Goal: Find specific page/section: Find specific page/section

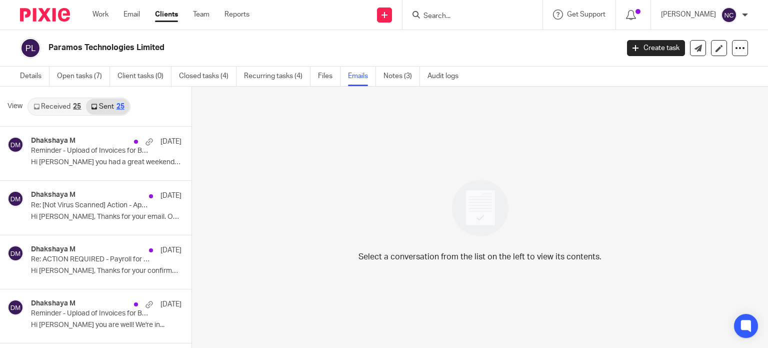
click at [465, 20] on input "Search" at bounding box center [468, 16] width 90 height 9
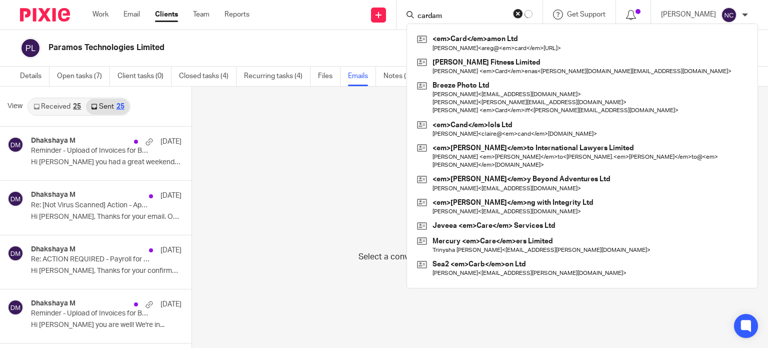
scroll to position [2, 0]
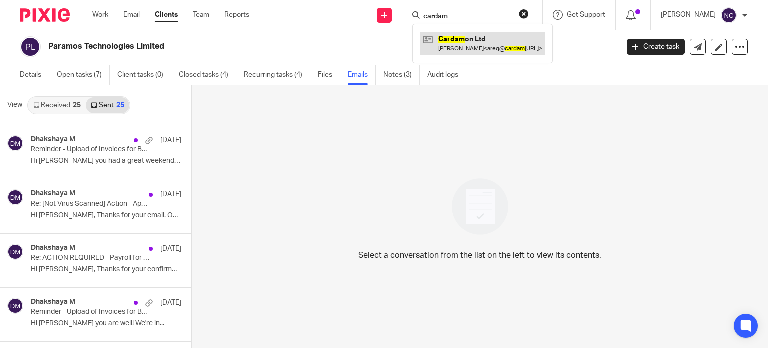
type input "cardam"
click at [465, 36] on link at bounding box center [483, 43] width 125 height 23
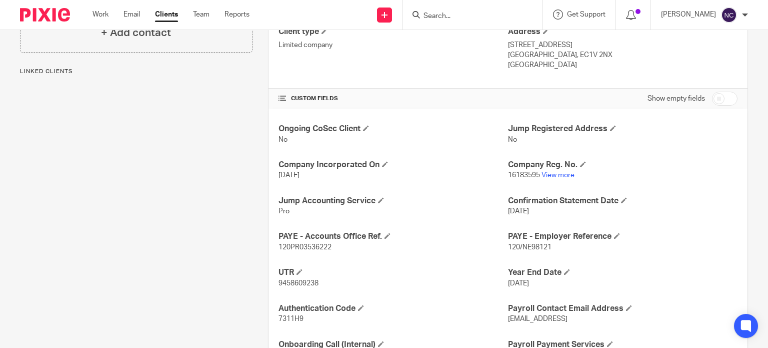
scroll to position [276, 0]
click at [445, 18] on input "Search" at bounding box center [468, 16] width 90 height 9
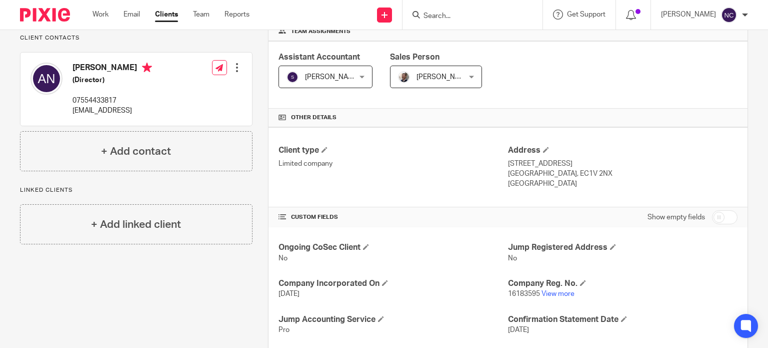
scroll to position [151, 0]
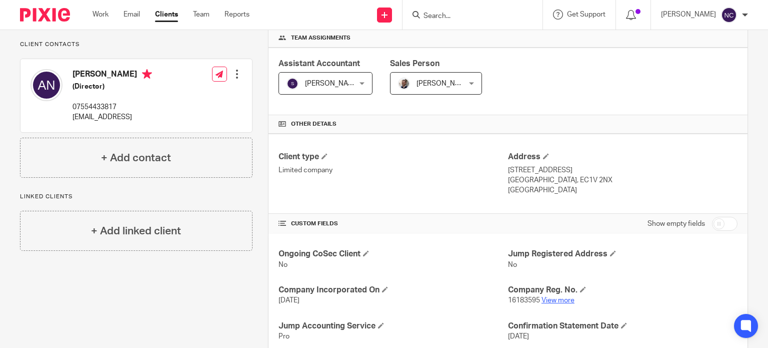
click at [556, 301] on link "View more" at bounding box center [558, 300] width 33 height 7
click at [448, 17] on input "Search" at bounding box center [468, 16] width 90 height 9
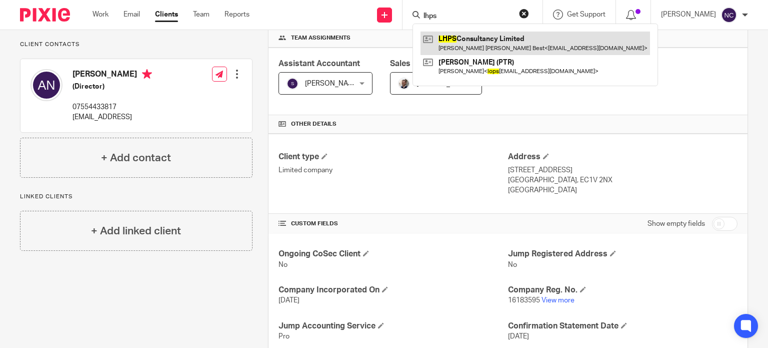
type input "lhps"
click at [460, 42] on link at bounding box center [536, 43] width 230 height 23
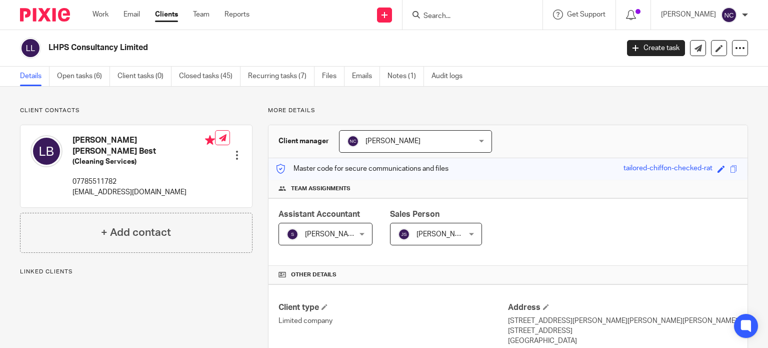
click at [50, 44] on h2 "LHPS Consultancy Limited" at bounding box center [274, 48] width 451 height 11
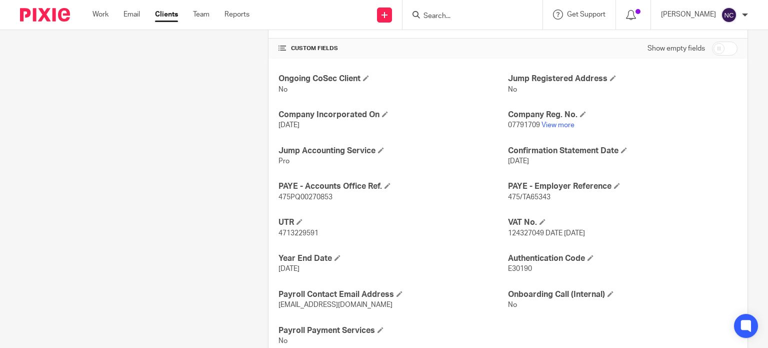
scroll to position [334, 0]
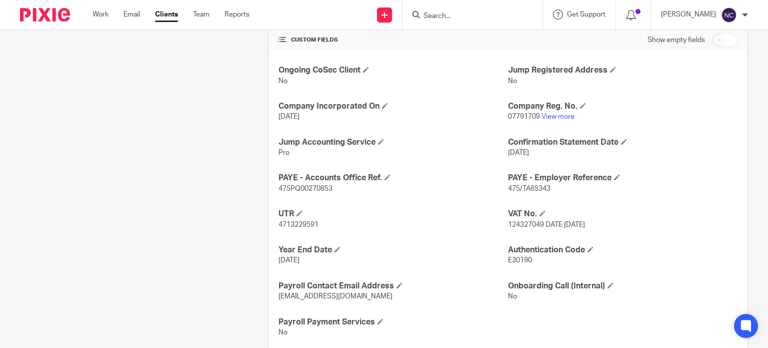
click at [291, 223] on span "4713229591" at bounding box center [299, 224] width 40 height 7
copy span "4713229591"
click at [552, 116] on link "View more" at bounding box center [558, 116] width 33 height 7
click at [444, 19] on input "Search" at bounding box center [468, 16] width 90 height 9
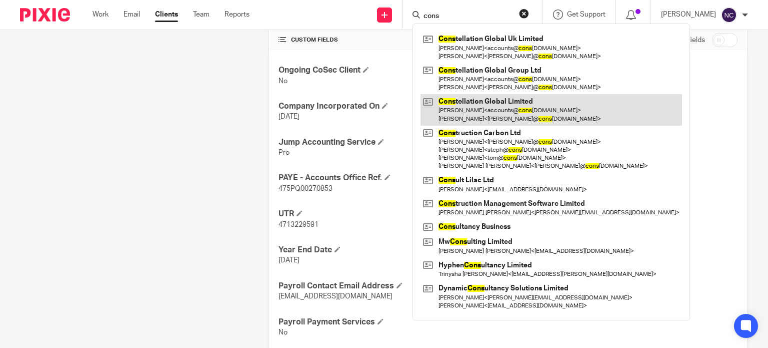
type input "cons"
click at [472, 99] on link at bounding box center [552, 109] width 262 height 31
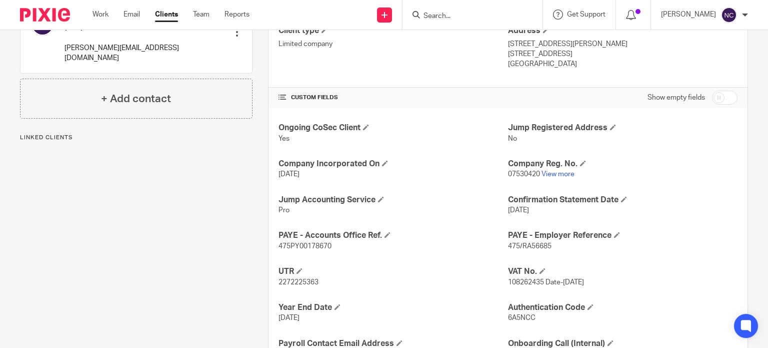
scroll to position [277, 0]
click at [564, 176] on link "View more" at bounding box center [558, 173] width 33 height 7
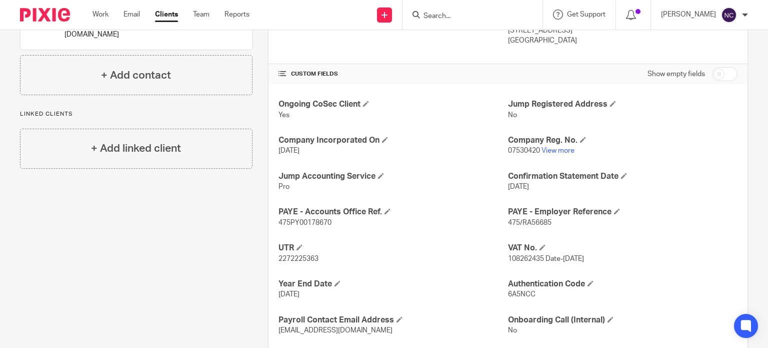
scroll to position [358, 0]
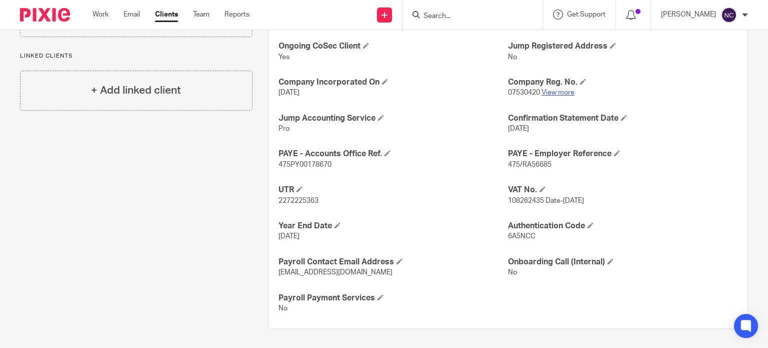
click at [557, 94] on link "View more" at bounding box center [558, 92] width 33 height 7
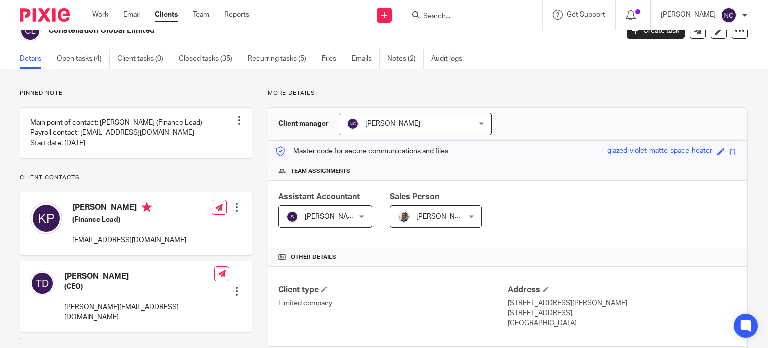
scroll to position [0, 0]
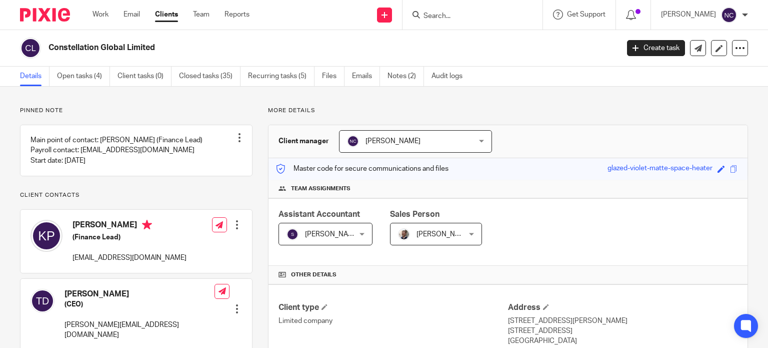
click at [457, 13] on input "Search" at bounding box center [468, 16] width 90 height 9
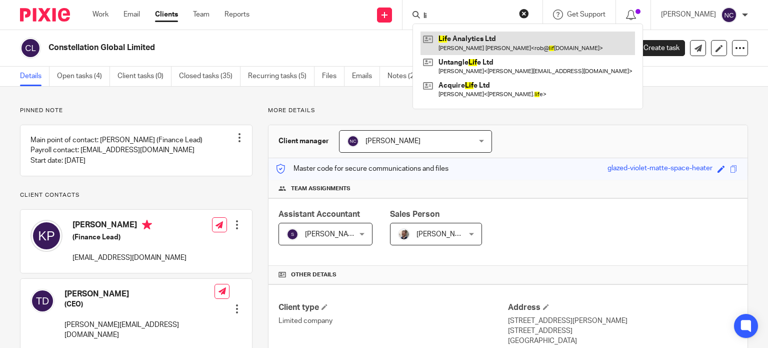
type input "l"
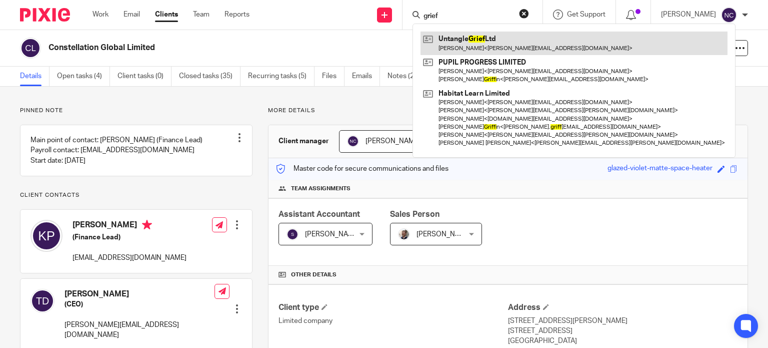
type input "grief"
click at [475, 39] on link at bounding box center [574, 43] width 307 height 23
click at [491, 43] on link at bounding box center [574, 43] width 307 height 23
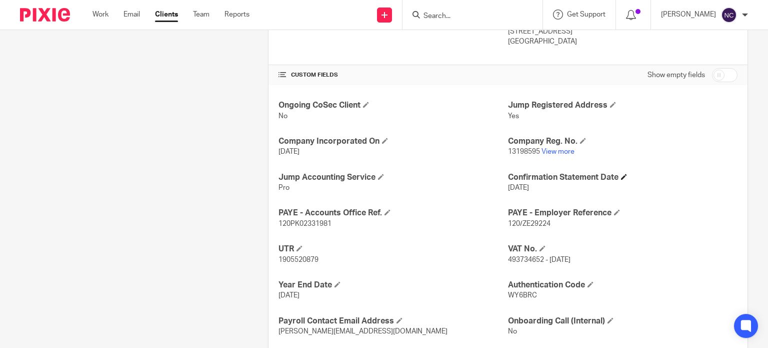
scroll to position [303, 0]
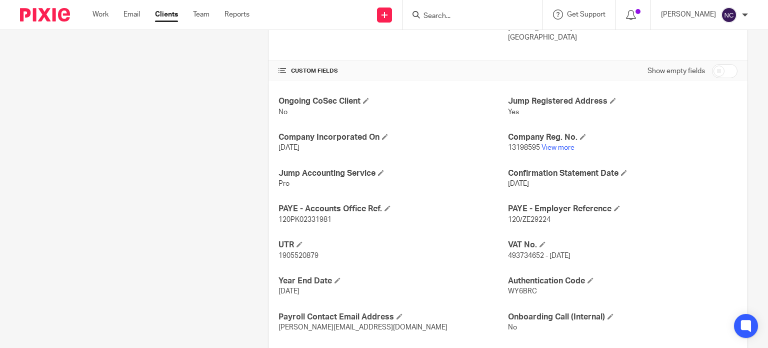
click at [523, 255] on span "493734652 - [DATE]" at bounding box center [539, 255] width 63 height 7
copy span "493734652"
click at [427, 14] on input "Search" at bounding box center [468, 16] width 90 height 9
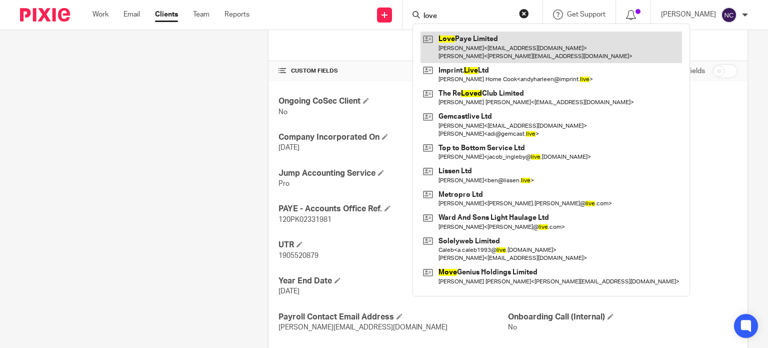
type input "love"
click at [457, 46] on link at bounding box center [552, 47] width 262 height 31
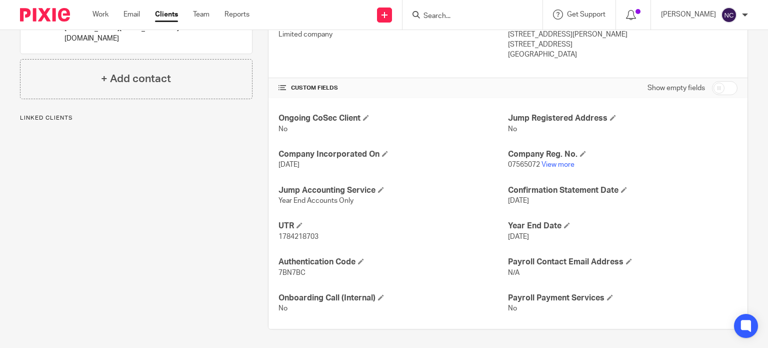
scroll to position [286, 0]
click at [283, 269] on span "7BN7BC" at bounding box center [292, 272] width 27 height 7
copy span "7BN7BC"
click at [564, 163] on link "View more" at bounding box center [558, 164] width 33 height 7
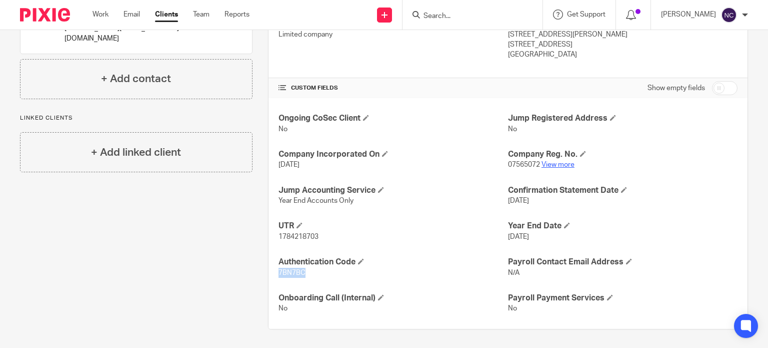
click at [543, 167] on link "View more" at bounding box center [558, 164] width 33 height 7
click at [481, 18] on input "Search" at bounding box center [468, 16] width 90 height 9
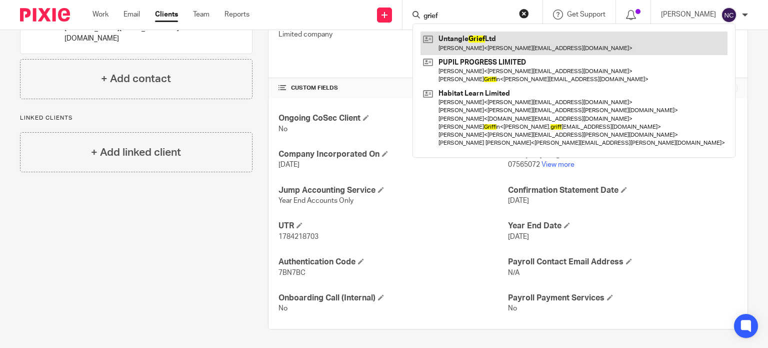
type input "grief"
click at [480, 44] on link at bounding box center [574, 43] width 307 height 23
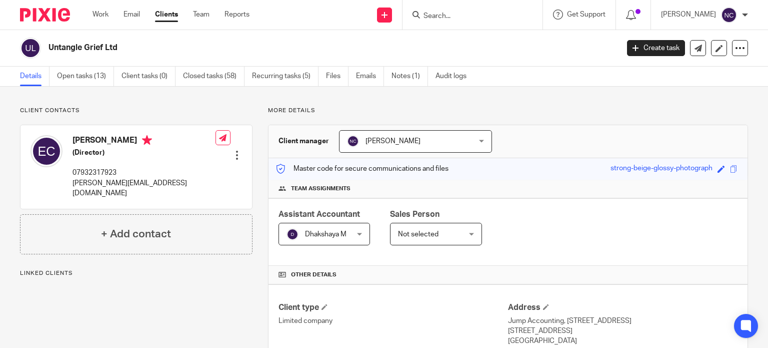
scroll to position [282, 0]
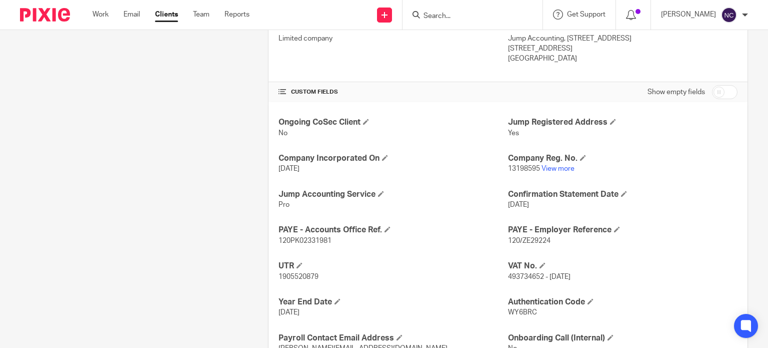
click at [522, 274] on span "493734652 - [DATE]" at bounding box center [539, 276] width 63 height 7
copy span "493734652"
